Goal: Task Accomplishment & Management: Use online tool/utility

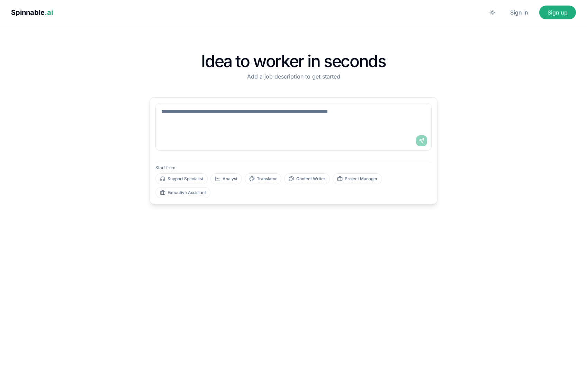
click at [321, 124] on textarea at bounding box center [293, 117] width 275 height 28
click at [110, 120] on div "Idea to worker in seconds Add a job description to get started Send Start from:…" at bounding box center [293, 196] width 564 height 321
click at [524, 12] on button "Sign in" at bounding box center [519, 13] width 35 height 14
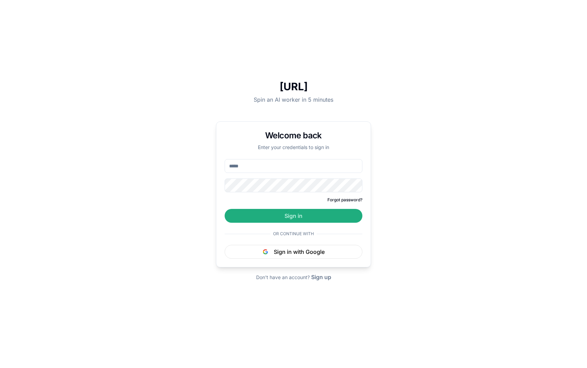
click at [278, 169] on input "email" at bounding box center [293, 166] width 138 height 14
type input "**********"
click at [224, 209] on button "Sign in" at bounding box center [293, 216] width 138 height 14
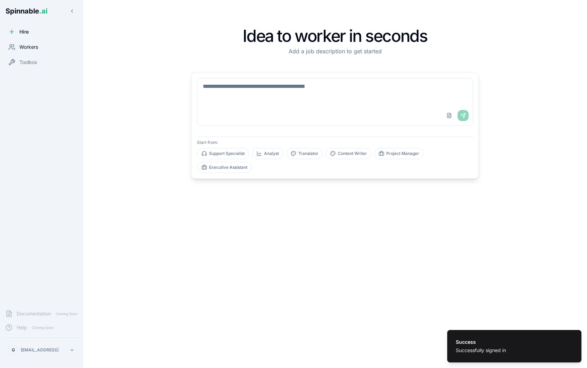
click at [34, 43] on div "Workers" at bounding box center [41, 47] width 77 height 14
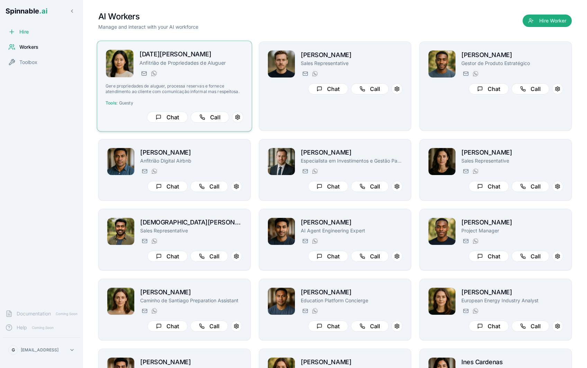
click at [208, 71] on div "[PERSON_NAME][EMAIL_ADDRESS][PERSON_NAME] [PHONE_NUMBER]" at bounding box center [191, 73] width 104 height 8
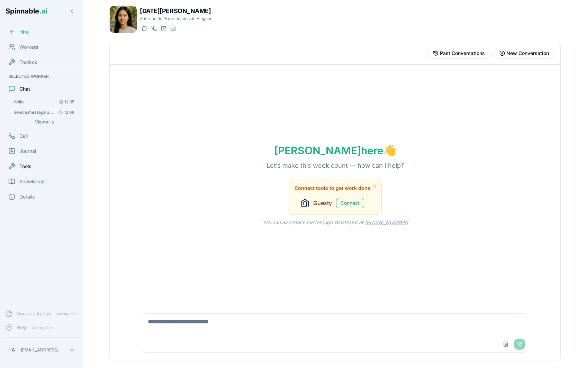
click at [33, 163] on div "Tools" at bounding box center [41, 166] width 77 height 14
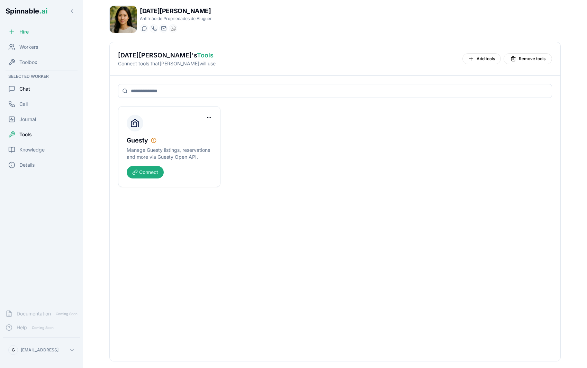
click at [45, 94] on div "Chat" at bounding box center [41, 89] width 77 height 14
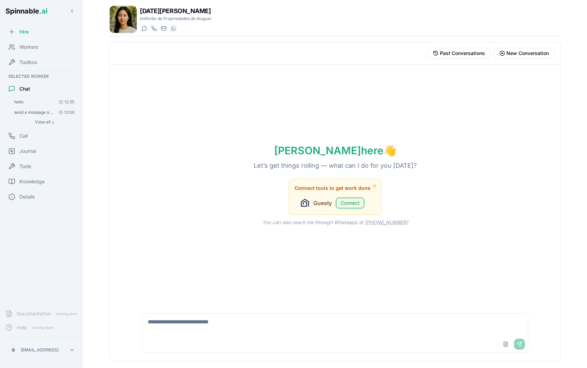
click at [347, 201] on button "Connect" at bounding box center [350, 203] width 28 height 10
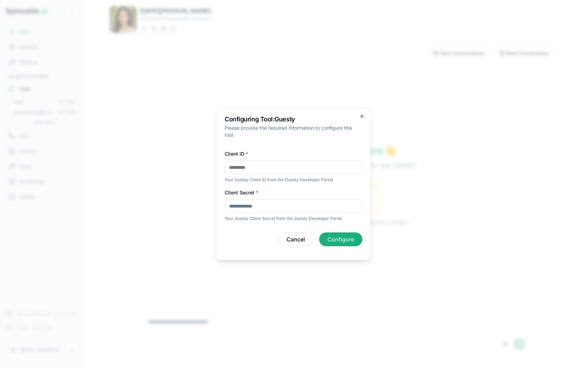
click at [257, 168] on input "Client ID *" at bounding box center [293, 167] width 138 height 14
paste input "**********"
type input "**********"
click at [254, 205] on input "Client Secret *" at bounding box center [293, 206] width 138 height 14
paste input "**********"
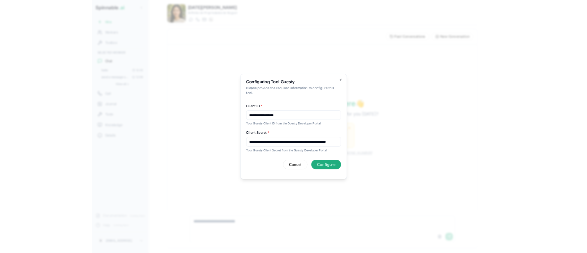
scroll to position [0, 66]
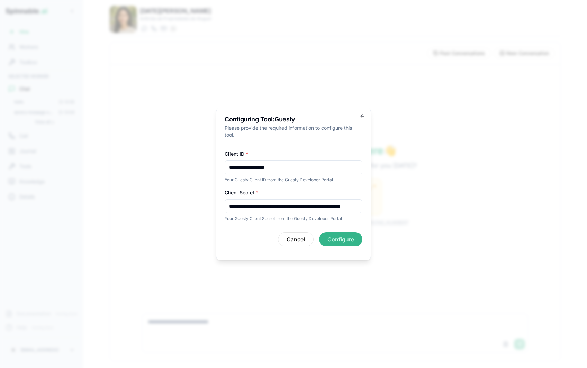
type input "**********"
click at [346, 244] on button "Configure" at bounding box center [340, 239] width 43 height 14
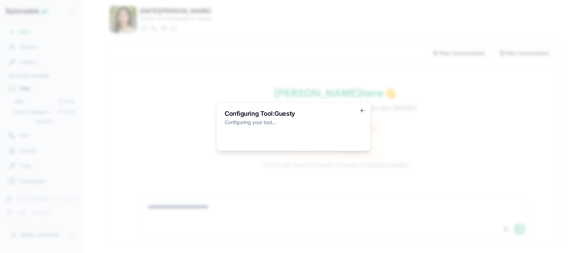
click at [359, 108] on div "Configuring Tool: Guesty Configuring your tool... Go back" at bounding box center [293, 126] width 155 height 49
click at [359, 109] on div "Configuring Tool: Guesty Configuring your tool... Go back" at bounding box center [293, 126] width 155 height 49
click at [361, 110] on icon "button" at bounding box center [361, 110] width 2 height 3
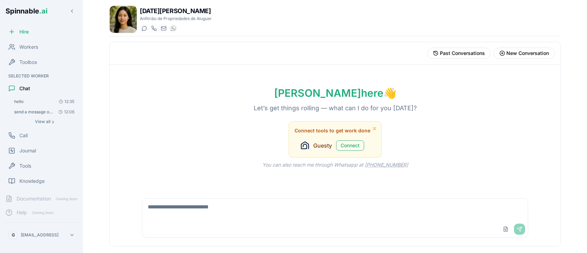
click at [197, 82] on div "[PERSON_NAME] here 👋 Let’s get things rolling — what can I do for you [DATE]? C…" at bounding box center [335, 128] width 450 height 126
click at [35, 165] on div "Tools" at bounding box center [41, 166] width 77 height 14
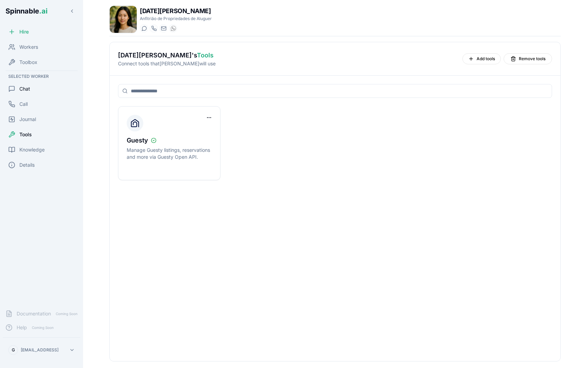
click at [43, 88] on div "Chat" at bounding box center [41, 89] width 77 height 14
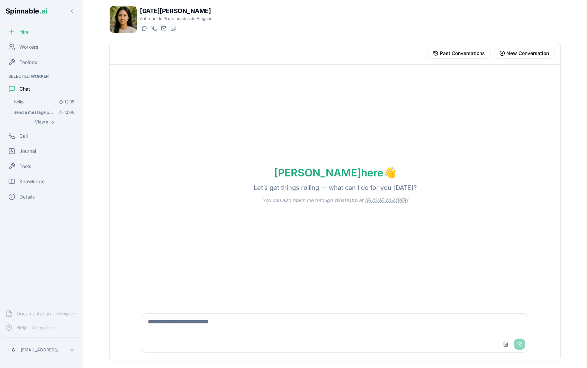
click at [196, 253] on textarea at bounding box center [334, 325] width 385 height 22
click at [181, 253] on textarea "**********" at bounding box center [334, 325] width 385 height 22
type textarea "**********"
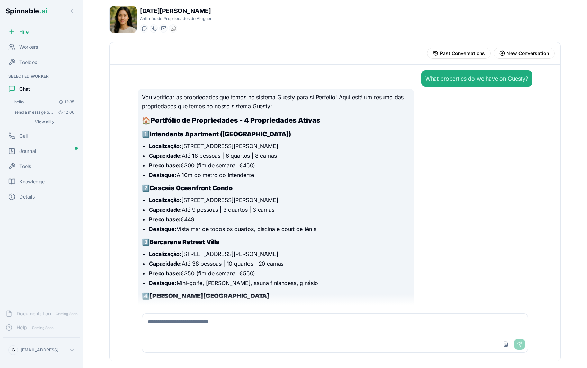
scroll to position [144, 0]
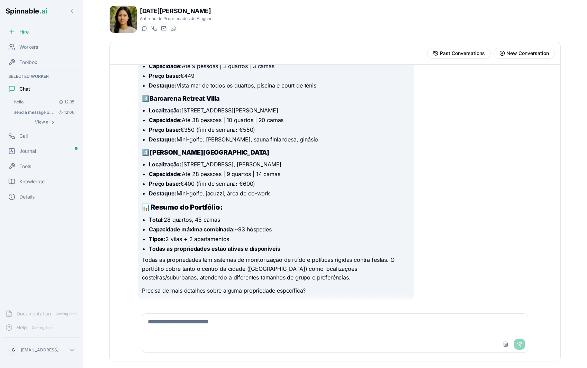
click at [210, 253] on textarea at bounding box center [334, 325] width 385 height 22
click at [29, 150] on span "Journal" at bounding box center [27, 151] width 17 height 7
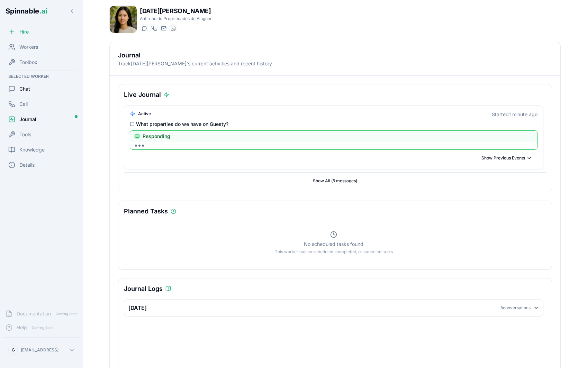
click at [35, 87] on div "Chat" at bounding box center [41, 89] width 77 height 14
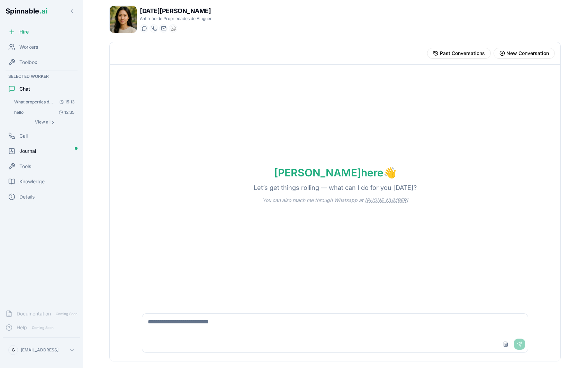
click at [29, 157] on div "Journal" at bounding box center [41, 151] width 77 height 14
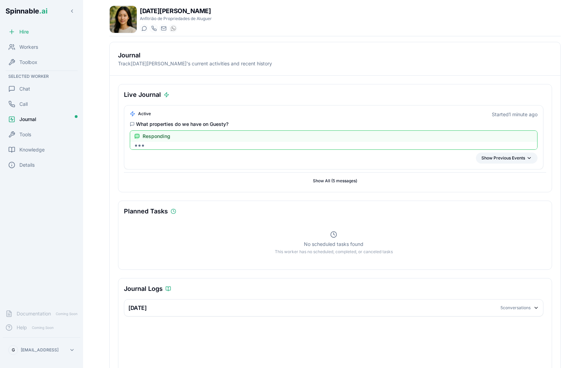
click at [503, 154] on button "Show Previous Events" at bounding box center [507, 158] width 62 height 11
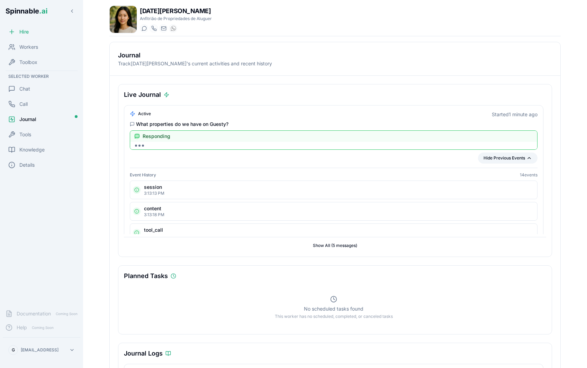
click at [500, 156] on button "Hide Previous Events" at bounding box center [507, 158] width 59 height 11
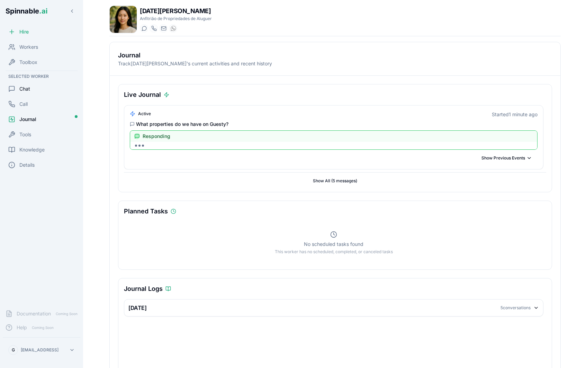
click at [39, 84] on div "Chat" at bounding box center [41, 89] width 77 height 14
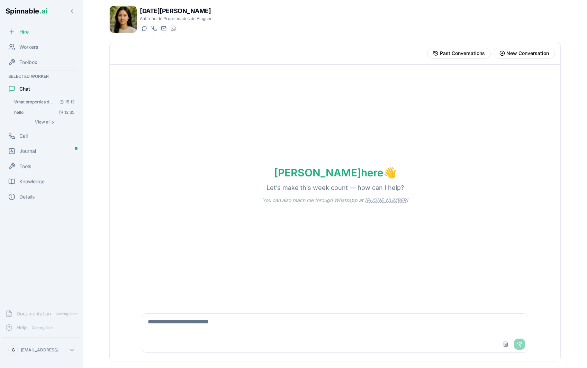
click at [34, 104] on span "What properties do we have on Guesty?" at bounding box center [33, 102] width 39 height 6
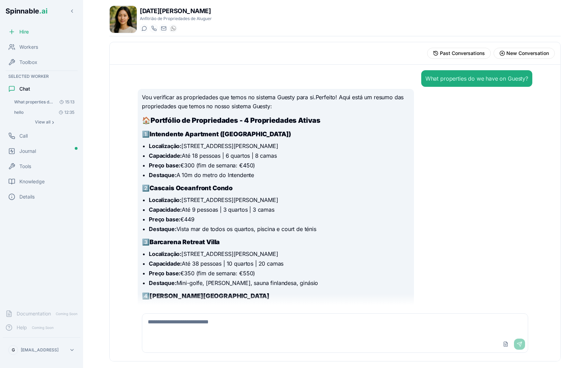
scroll to position [144, 0]
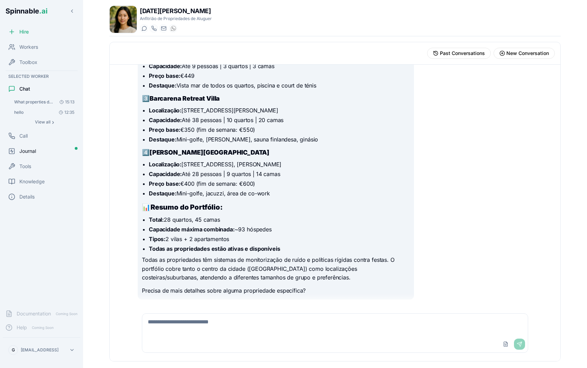
click at [54, 149] on div "Journal" at bounding box center [41, 151] width 77 height 14
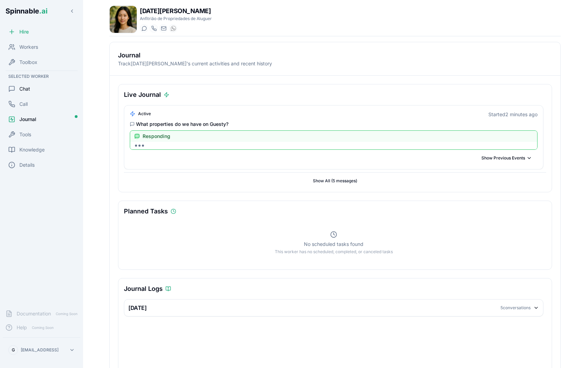
click at [35, 89] on div "Chat" at bounding box center [41, 89] width 77 height 14
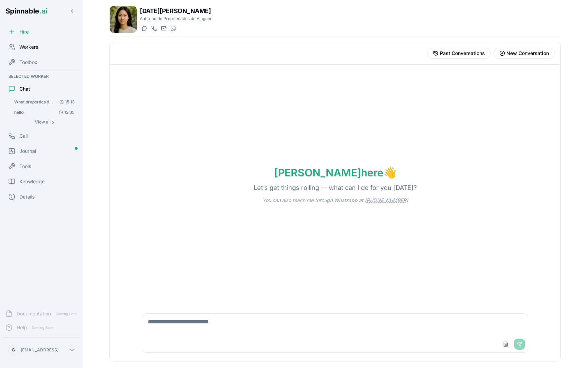
click at [43, 45] on div "Workers" at bounding box center [41, 47] width 77 height 14
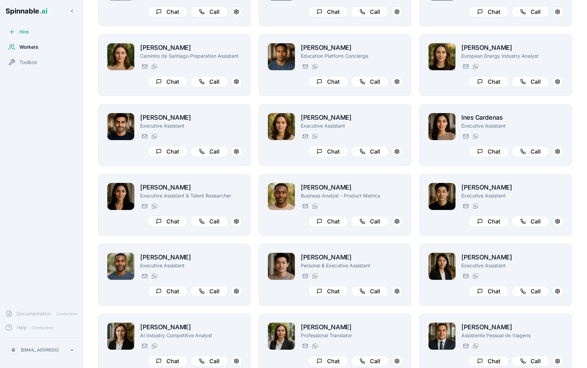
scroll to position [230, 0]
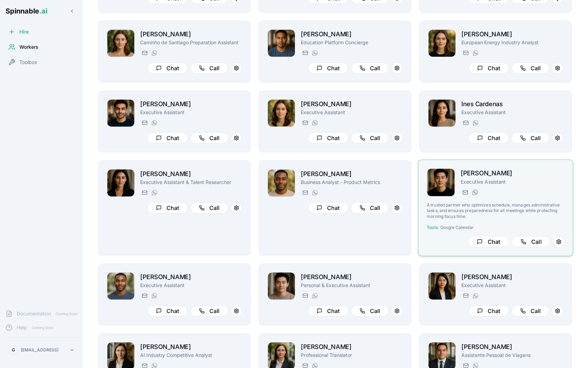
click at [524, 210] on p "A trusted partner who optimizes schedule, manages administrative tasks, and ens…" at bounding box center [495, 210] width 138 height 17
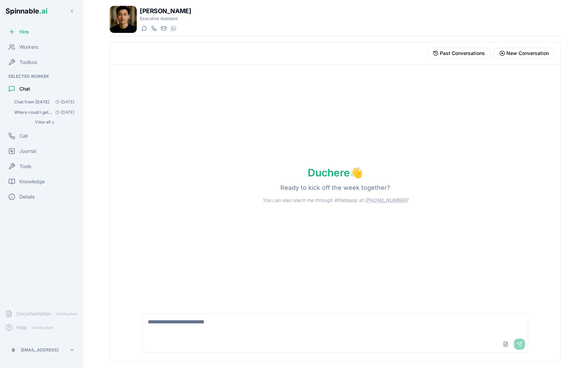
click at [236, 253] on textarea at bounding box center [334, 325] width 385 height 22
paste textarea "**********"
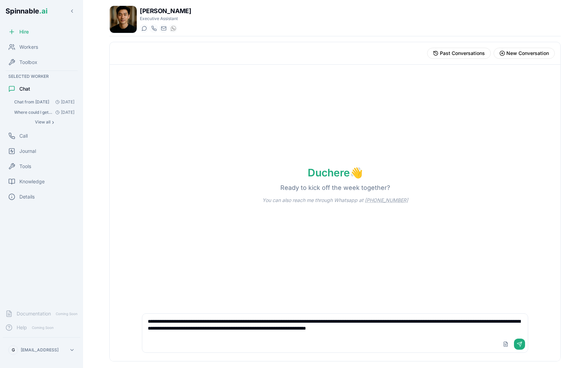
type textarea "**********"
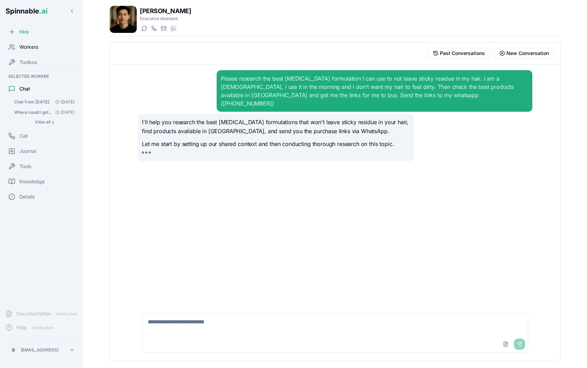
click at [25, 49] on span "Workers" at bounding box center [28, 47] width 19 height 7
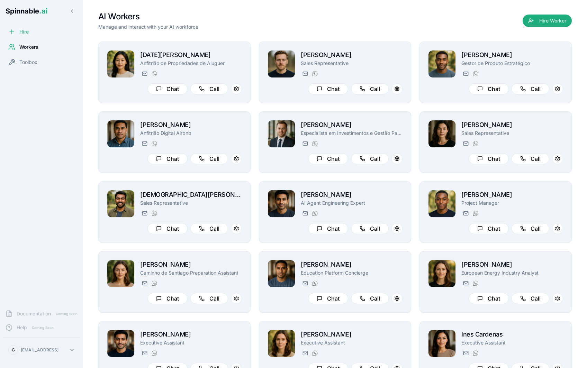
click at [37, 36] on div "Hire" at bounding box center [41, 32] width 77 height 14
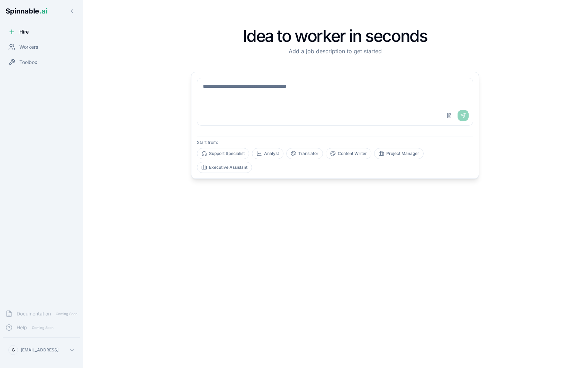
click at [244, 104] on textarea at bounding box center [334, 92] width 275 height 28
type textarea "*****"
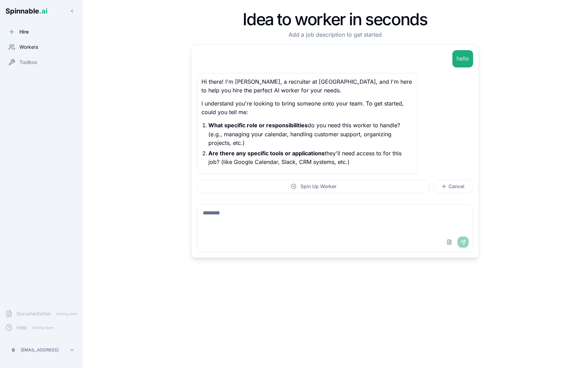
click at [42, 47] on div "Workers" at bounding box center [41, 47] width 77 height 14
